Goal: Task Accomplishment & Management: Complete application form

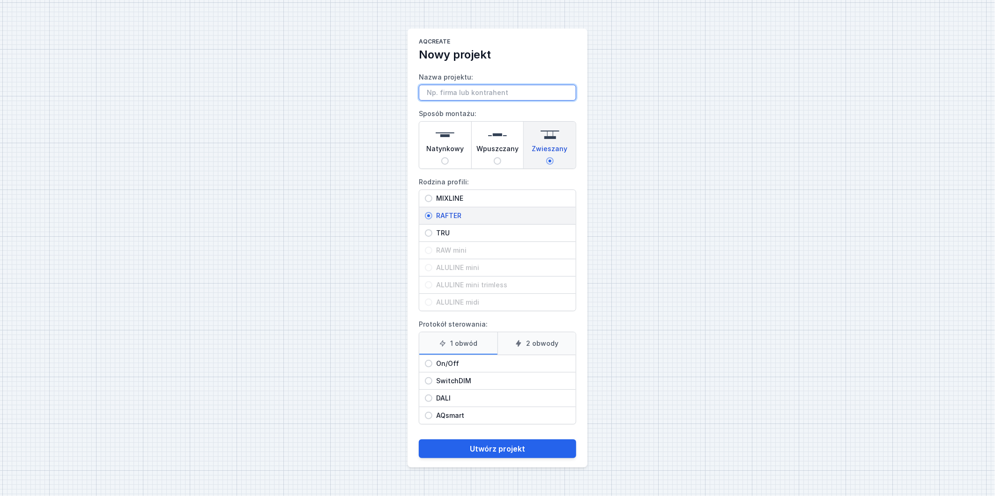
click at [516, 88] on input "Nazwa projektu:" at bounding box center [497, 93] width 157 height 16
type input "Rfater mix"
click at [431, 364] on input "On/Off" at bounding box center [428, 363] width 7 height 7
radio input "true"
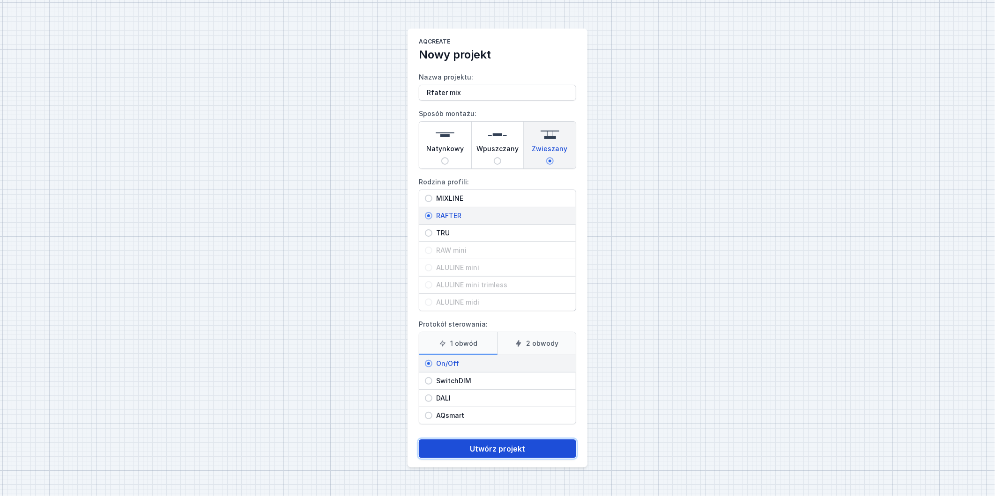
click at [488, 448] on button "Utwórz projekt" at bounding box center [497, 449] width 157 height 19
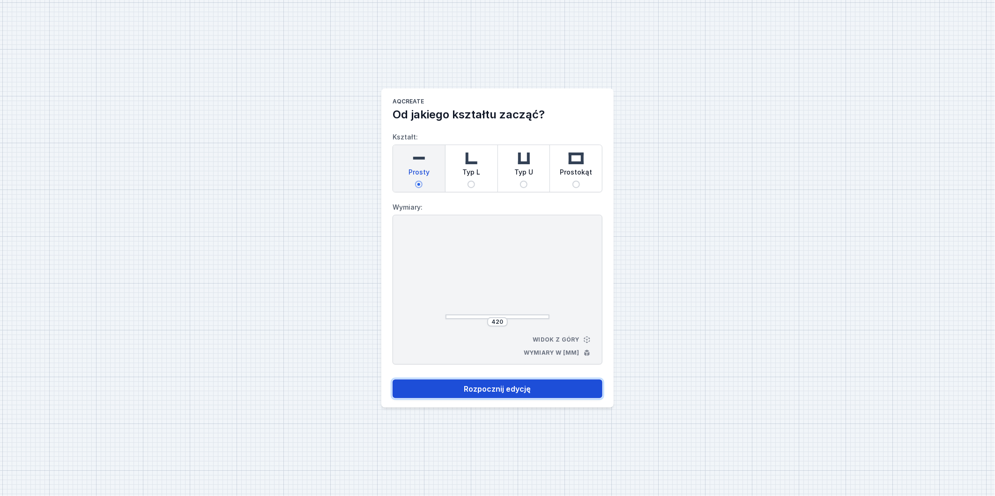
click at [502, 386] on button "Rozpocznij edycję" at bounding box center [497, 389] width 210 height 19
select select "M"
select select "3000"
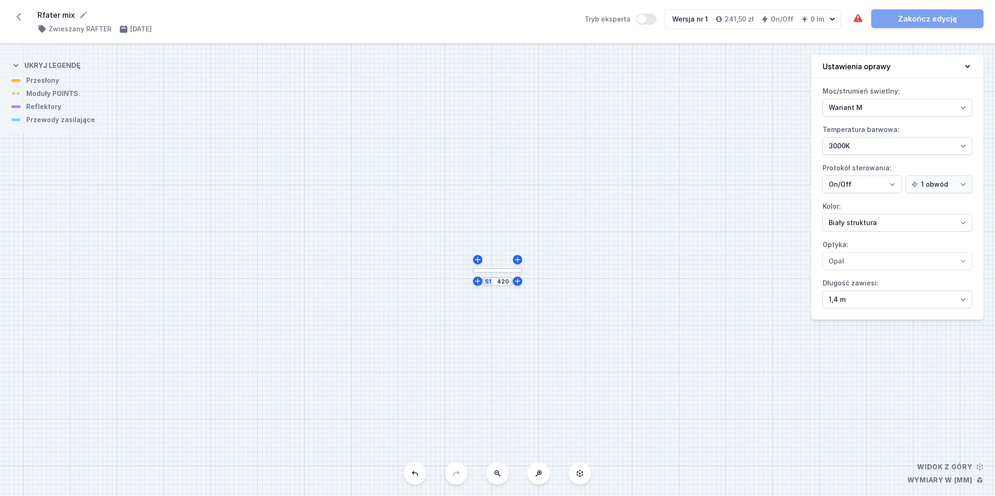
click at [20, 19] on icon at bounding box center [18, 16] width 5 height 7
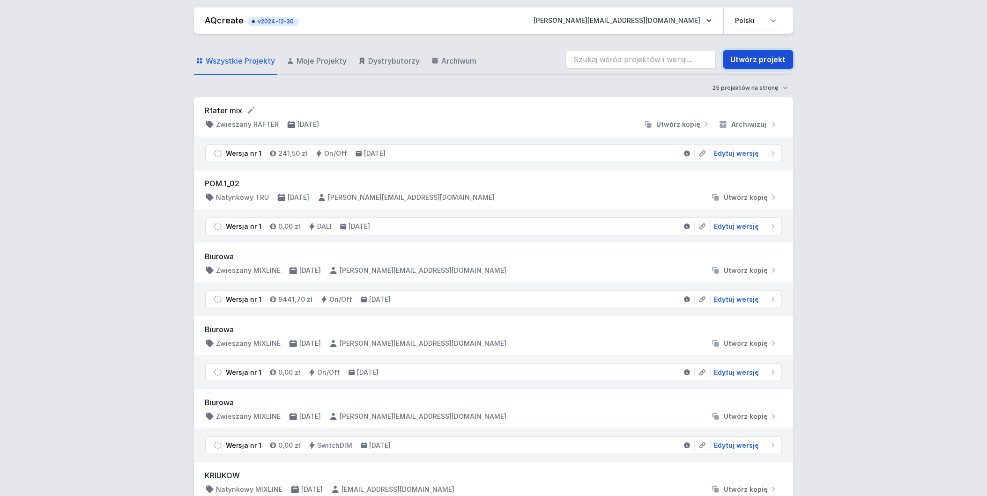
click at [771, 62] on link "Utwórz projekt" at bounding box center [758, 59] width 70 height 19
